Goal: Book appointment/travel/reservation

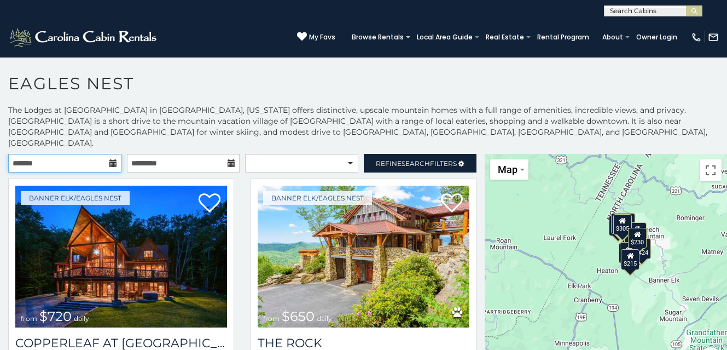
click at [108, 154] on input "text" at bounding box center [64, 163] width 113 height 19
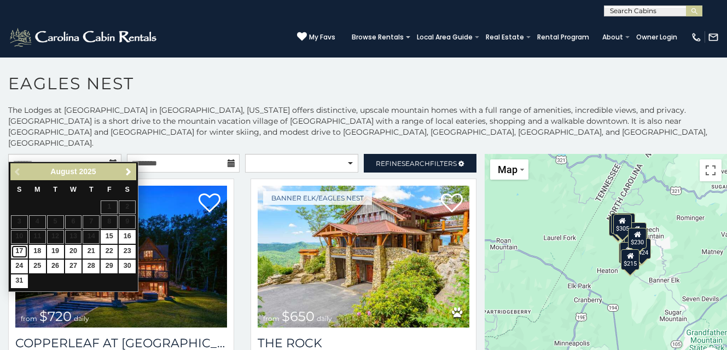
click at [16, 255] on link "17" at bounding box center [19, 252] width 17 height 14
type input "**********"
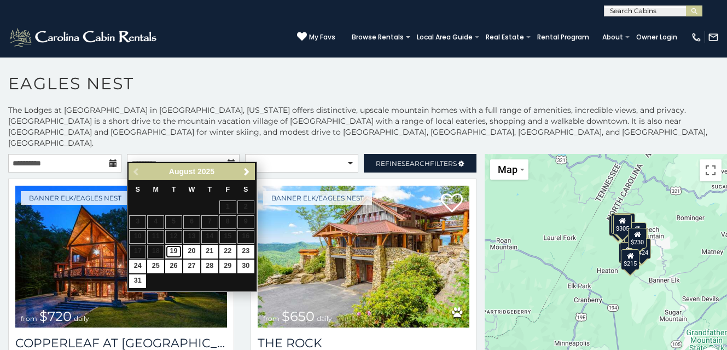
click at [172, 248] on link "19" at bounding box center [173, 252] width 17 height 14
type input "**********"
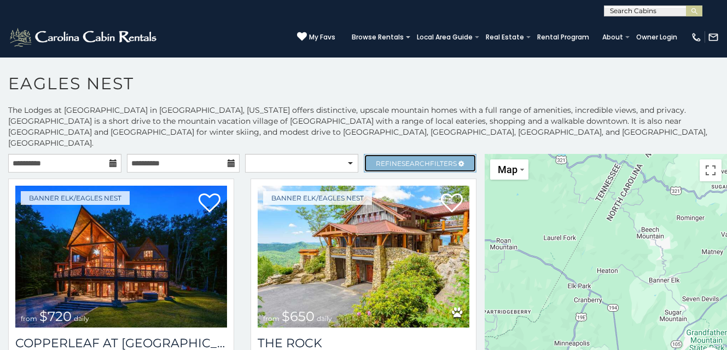
click at [438, 158] on link "Refine Search Filters" at bounding box center [420, 163] width 113 height 19
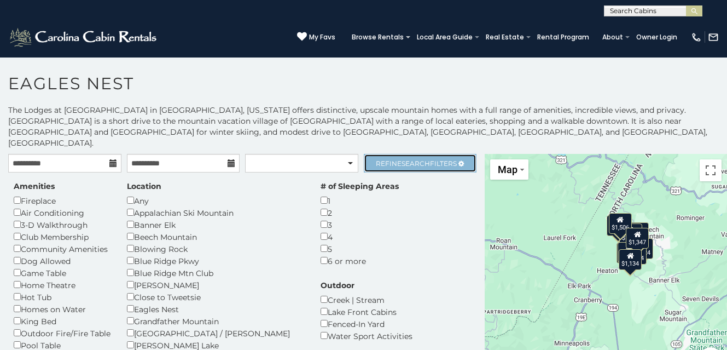
click at [438, 158] on link "Refine Search Filters" at bounding box center [420, 163] width 113 height 19
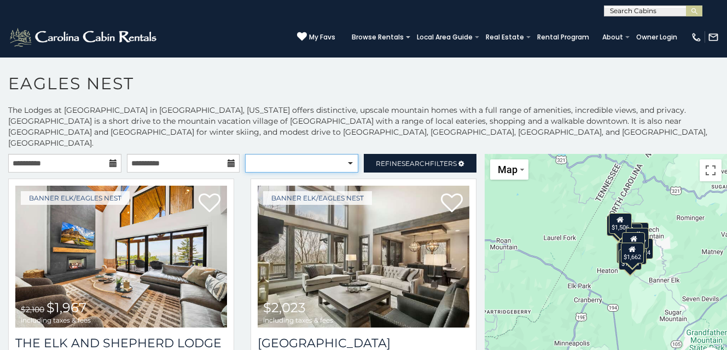
click at [332, 154] on select "**********" at bounding box center [301, 163] width 113 height 19
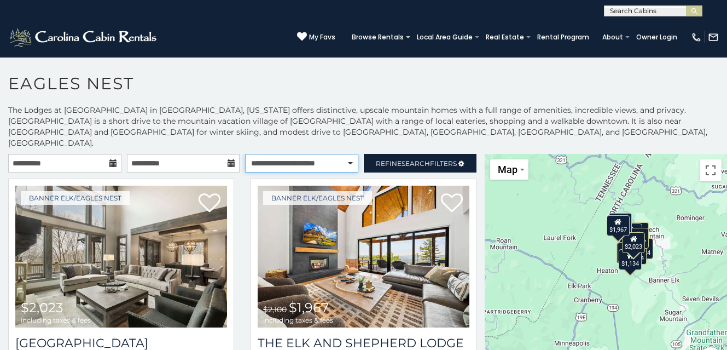
click at [312, 154] on select "**********" at bounding box center [301, 163] width 113 height 19
select select "*********"
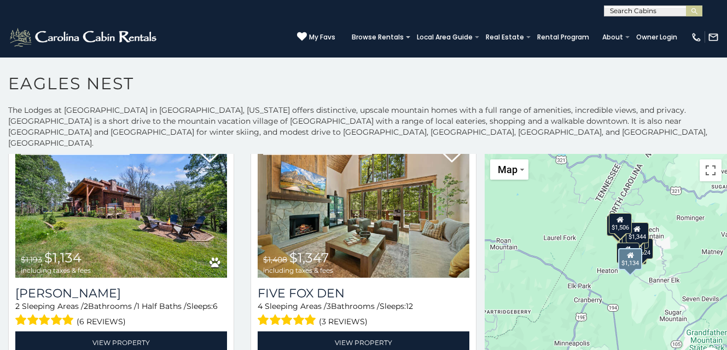
scroll to position [1291, 0]
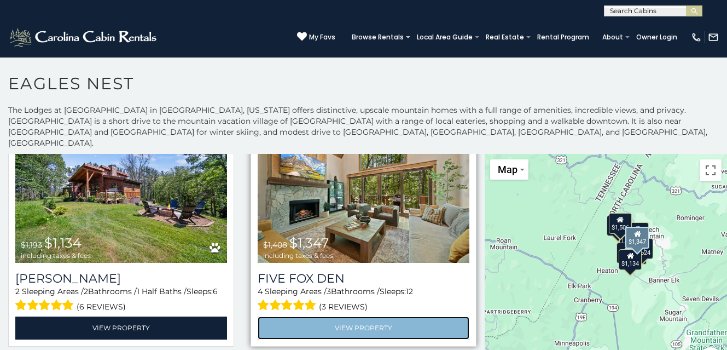
click at [352, 317] on link "View Property" at bounding box center [364, 327] width 212 height 22
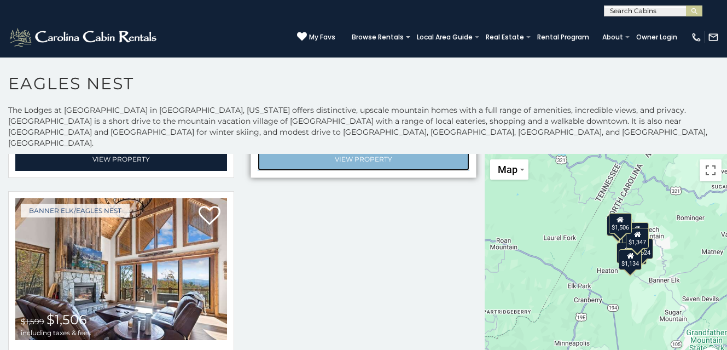
scroll to position [1514, 0]
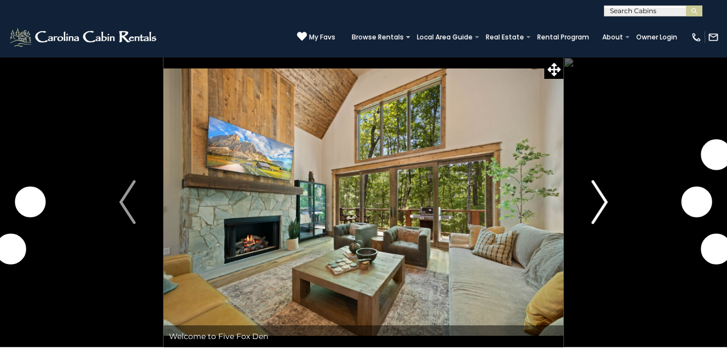
click at [589, 184] on button "Next" at bounding box center [600, 202] width 72 height 290
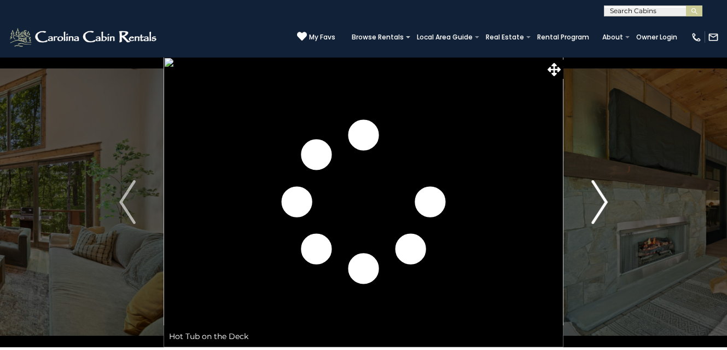
click at [589, 184] on button "Next" at bounding box center [600, 202] width 72 height 290
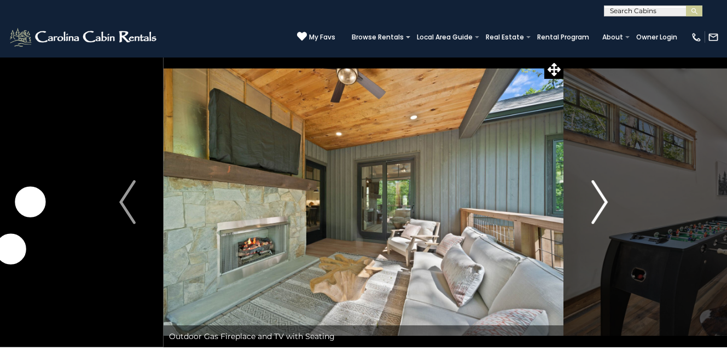
click at [589, 184] on button "Next" at bounding box center [600, 202] width 72 height 290
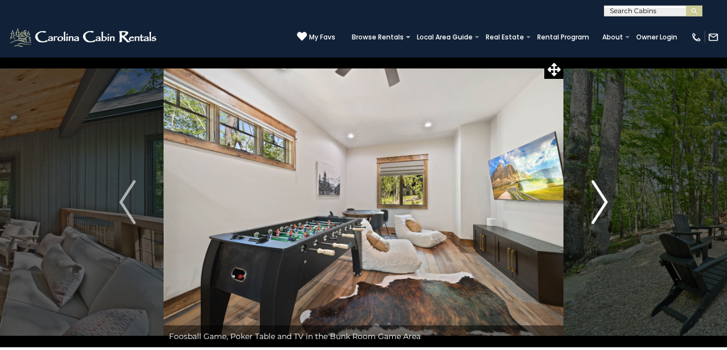
click at [589, 184] on button "Next" at bounding box center [600, 202] width 72 height 290
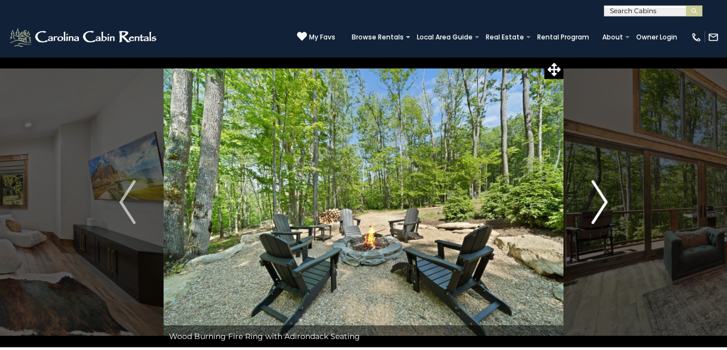
click at [589, 184] on button "Next" at bounding box center [600, 202] width 72 height 290
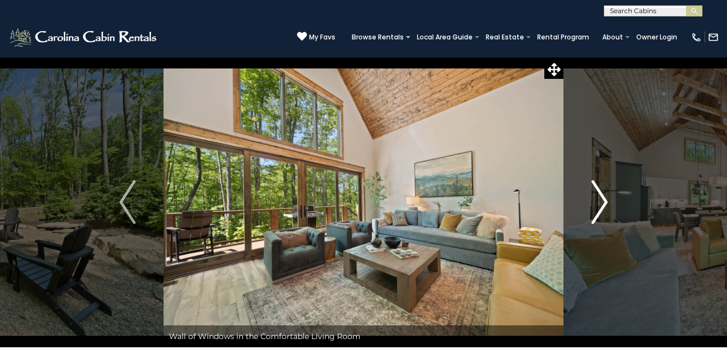
click at [589, 184] on button "Next" at bounding box center [600, 202] width 72 height 290
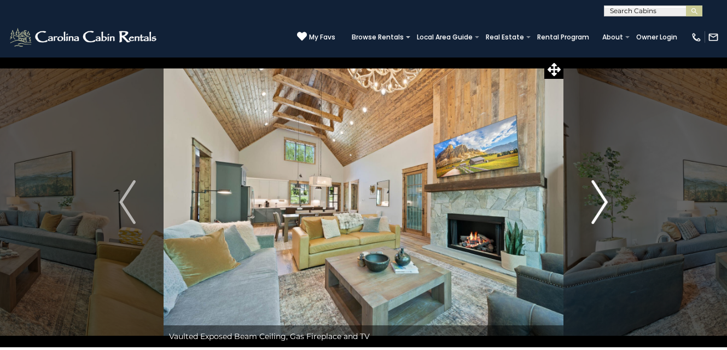
click at [589, 184] on button "Next" at bounding box center [600, 202] width 72 height 290
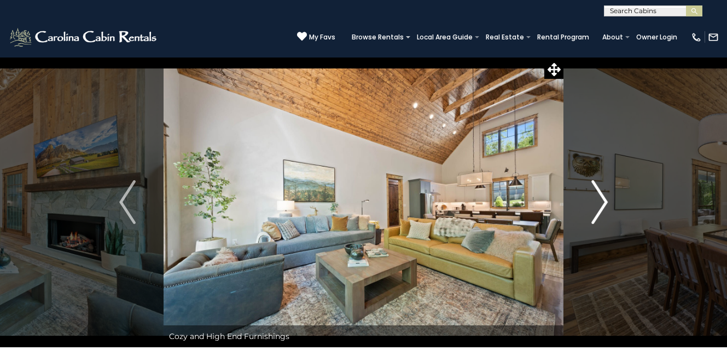
click at [589, 184] on button "Next" at bounding box center [600, 202] width 72 height 290
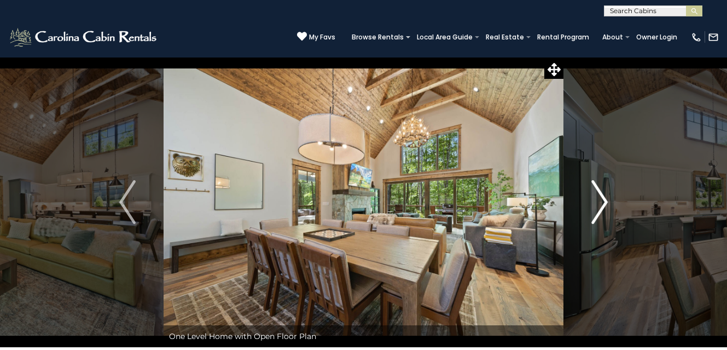
click at [589, 184] on button "Next" at bounding box center [600, 202] width 72 height 290
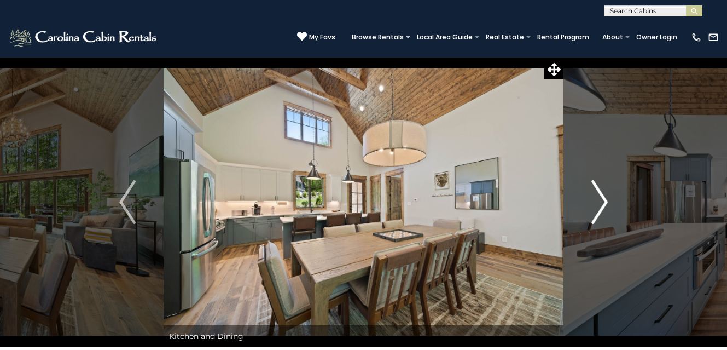
click at [589, 184] on button "Next" at bounding box center [600, 202] width 72 height 290
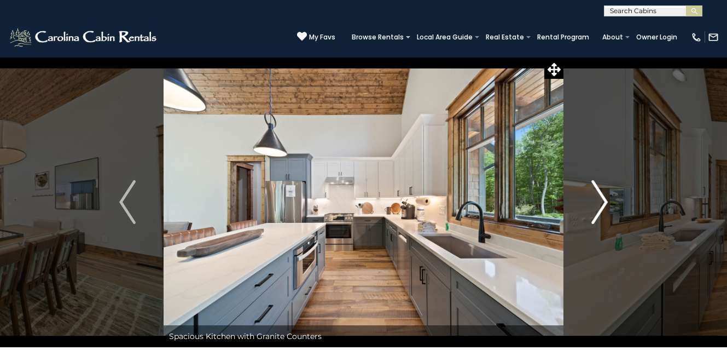
click at [589, 184] on button "Next" at bounding box center [600, 202] width 72 height 290
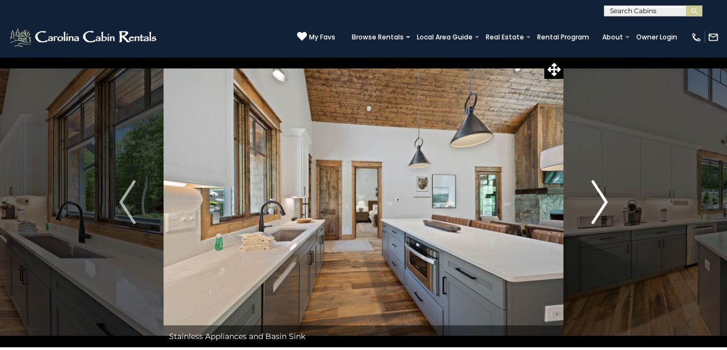
click at [589, 184] on button "Next" at bounding box center [600, 202] width 72 height 290
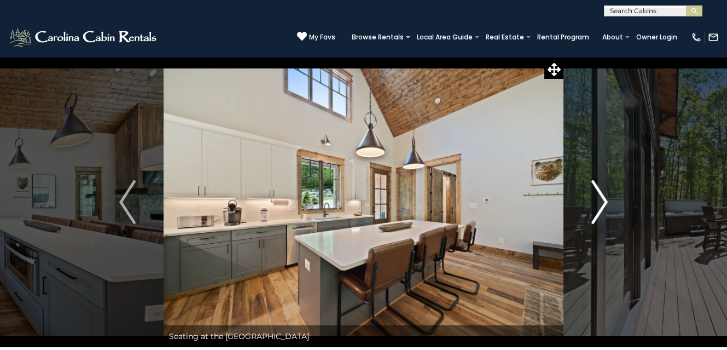
click at [589, 184] on button "Next" at bounding box center [600, 202] width 72 height 290
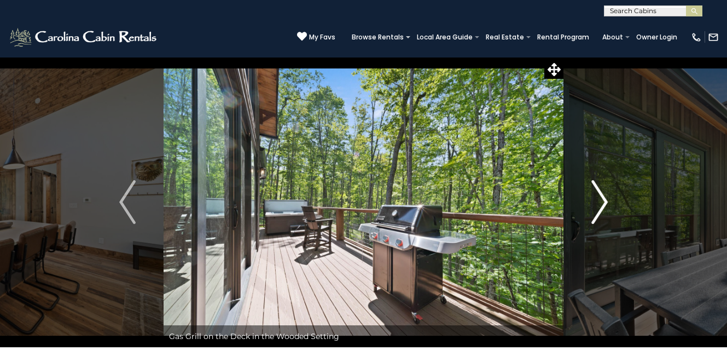
click at [589, 184] on button "Next" at bounding box center [600, 202] width 72 height 290
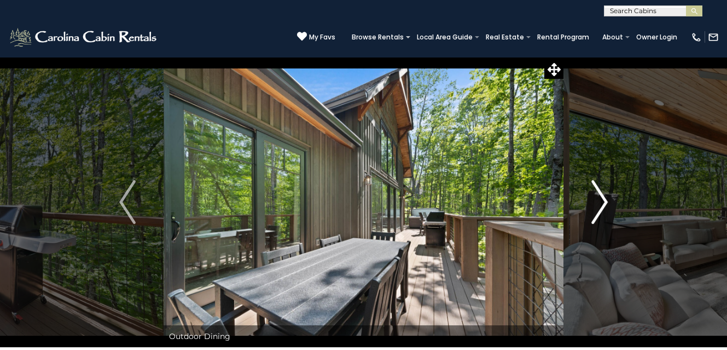
click at [589, 184] on button "Next" at bounding box center [600, 202] width 72 height 290
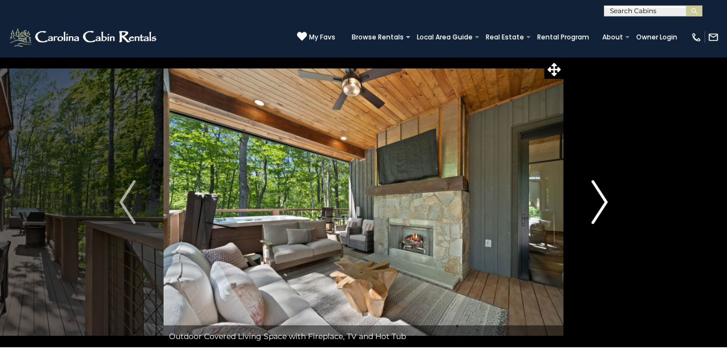
click at [589, 184] on button "Next" at bounding box center [600, 202] width 72 height 290
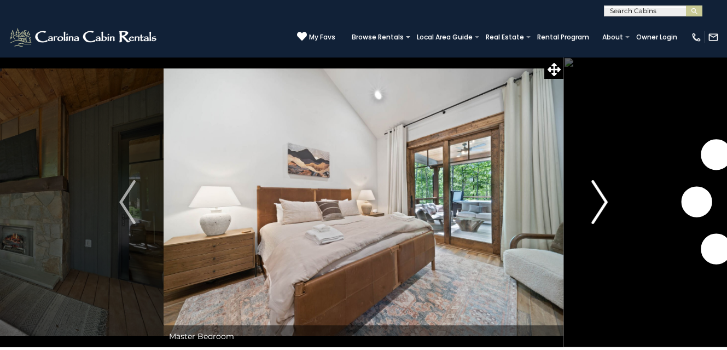
click at [589, 184] on button "Next" at bounding box center [600, 202] width 72 height 290
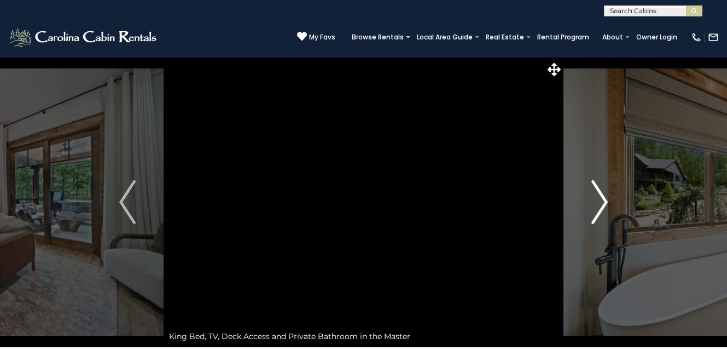
click at [589, 185] on button "Next" at bounding box center [600, 202] width 72 height 290
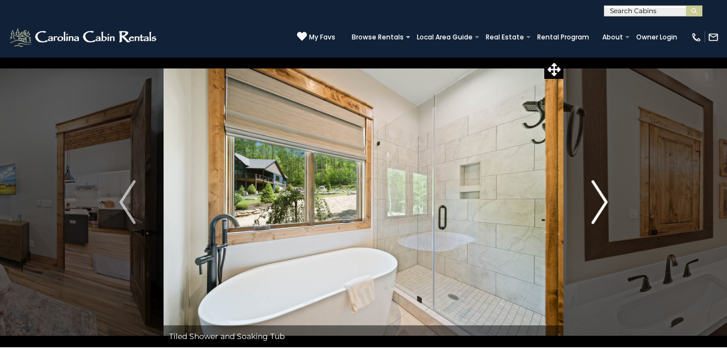
click at [589, 185] on button "Next" at bounding box center [600, 202] width 72 height 290
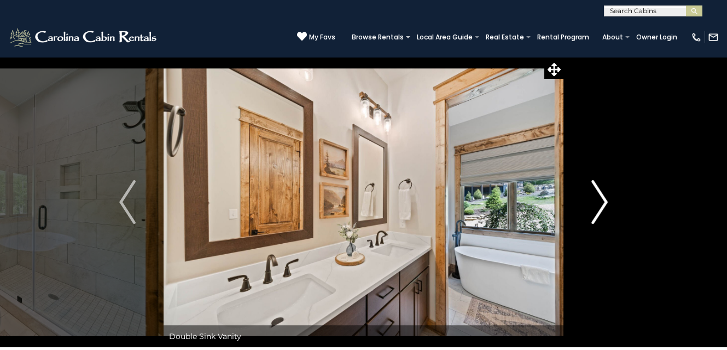
click at [589, 185] on button "Next" at bounding box center [600, 202] width 72 height 290
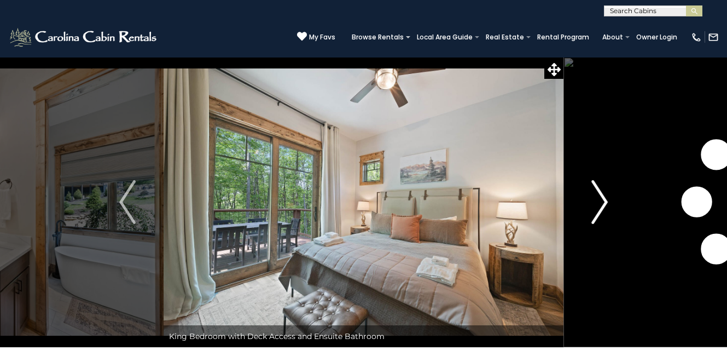
click at [589, 185] on button "Next" at bounding box center [600, 202] width 72 height 290
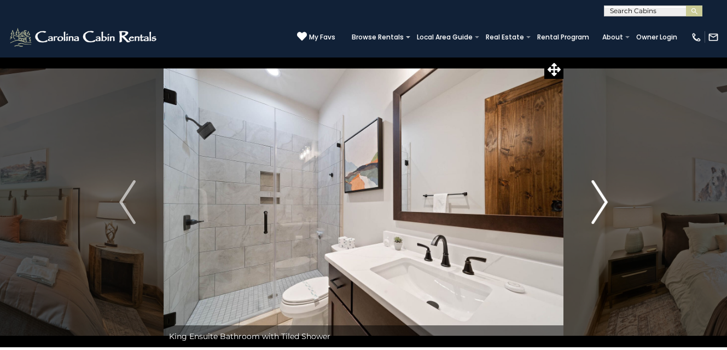
click at [589, 185] on button "Next" at bounding box center [600, 202] width 72 height 290
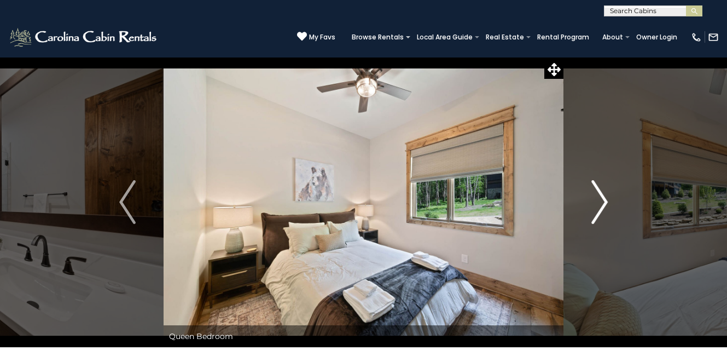
click at [589, 185] on button "Next" at bounding box center [600, 202] width 72 height 290
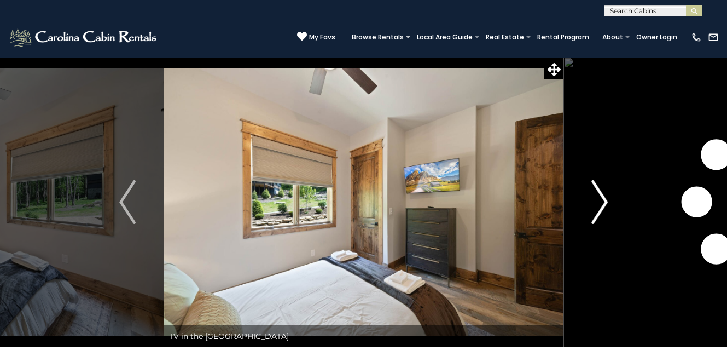
click at [589, 185] on button "Next" at bounding box center [600, 202] width 72 height 290
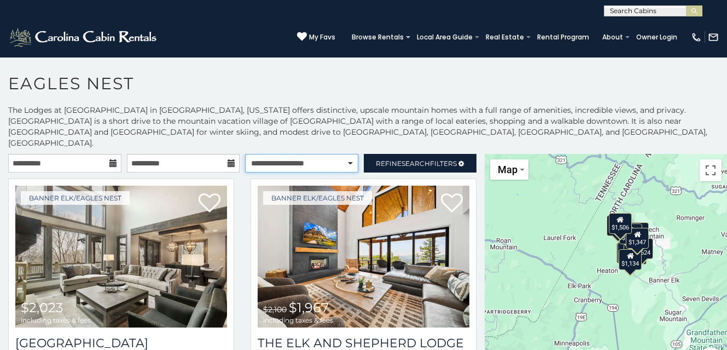
click at [344, 158] on select "**********" at bounding box center [301, 163] width 113 height 19
